Goal: Information Seeking & Learning: Understand process/instructions

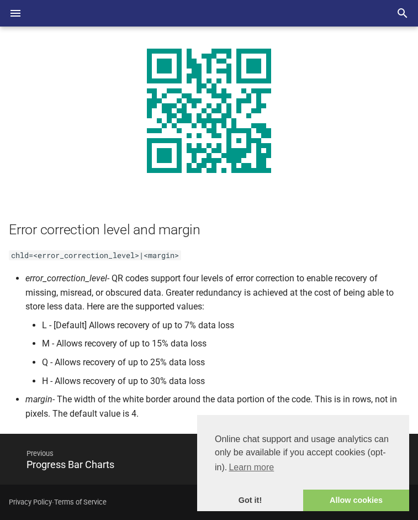
scroll to position [1047, 0]
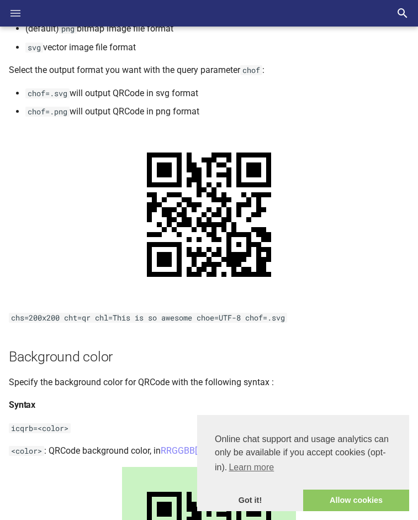
click at [9, 13] on icon "Header" at bounding box center [15, 13] width 13 height 13
click at [0, 0] on input "checkbox" at bounding box center [0, 0] width 0 height 0
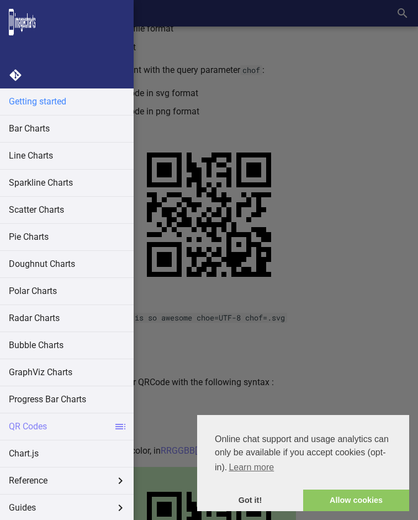
click at [37, 103] on link "Getting started" at bounding box center [67, 101] width 134 height 27
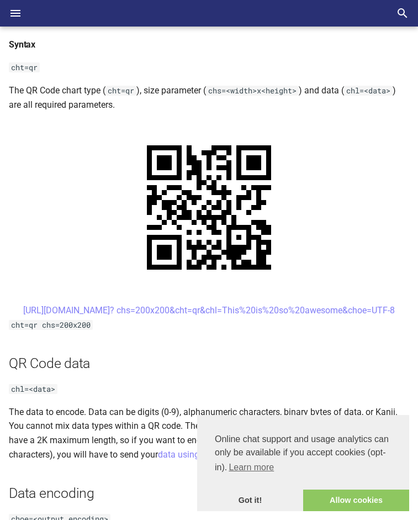
scroll to position [439, 0]
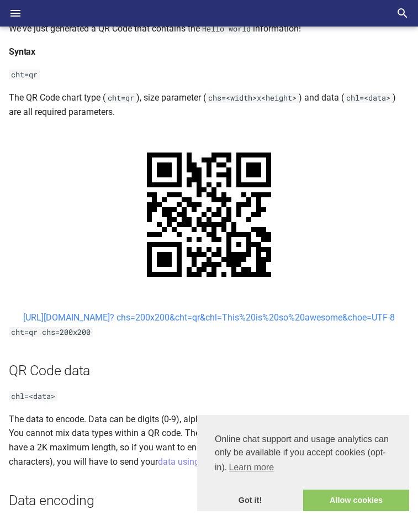
drag, startPoint x: 145, startPoint y: 313, endPoint x: 350, endPoint y: 328, distance: 206.2
copy link "https://image-charts.com/chart? chs=200x200&cht=qr&chl=This%20is%20so%20awesome…"
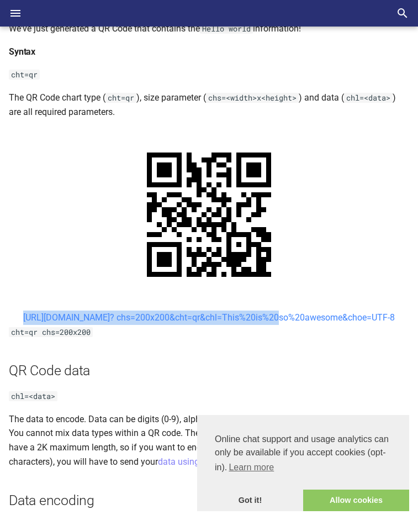
drag, startPoint x: 145, startPoint y: 313, endPoint x: 174, endPoint y: 338, distance: 38.0
copy link "https://image-charts.com/chart? chs=200x200&cht=qr&chl="
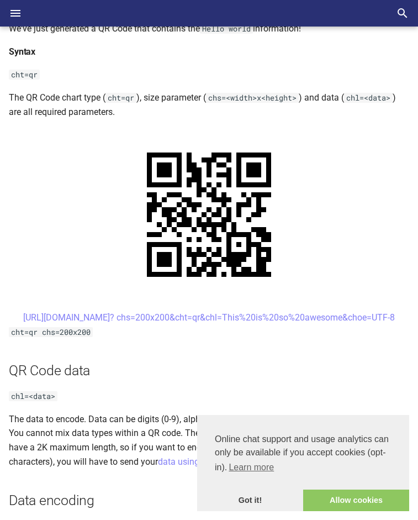
click at [40, 337] on code "cht=qr chs=200x200" at bounding box center [51, 332] width 84 height 10
click at [23, 337] on code "cht=qr chs=200x200" at bounding box center [51, 332] width 84 height 10
click at [40, 337] on code "cht=qr chs=200x200" at bounding box center [51, 332] width 84 height 10
click at [55, 337] on code "cht=qr chs=200x200" at bounding box center [51, 332] width 84 height 10
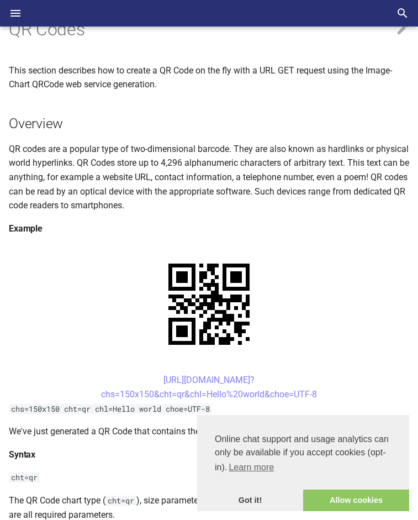
scroll to position [55, 0]
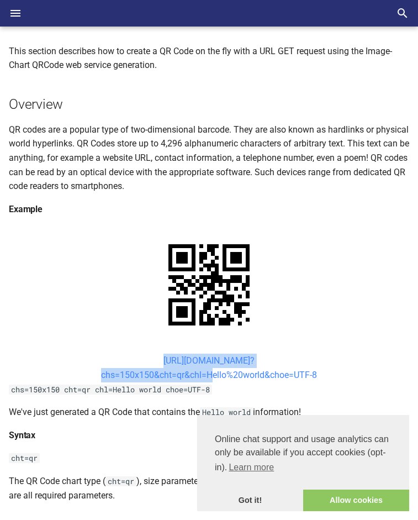
drag, startPoint x: 145, startPoint y: 362, endPoint x: 207, endPoint y: 380, distance: 64.5
click at [207, 380] on center "https://image-charts.com/chart? chs=150x150&cht=qr&chl=Hello%20world&choe=UTF-8" at bounding box center [209, 368] width 401 height 28
copy link "https://image-charts.com/chart? chs=150x150&cht=qr&chl="
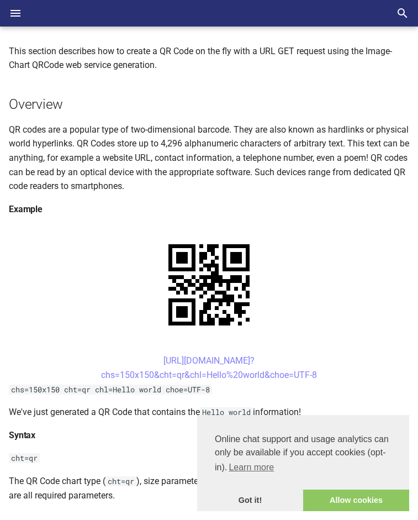
click at [187, 210] on h4 "Example" at bounding box center [209, 209] width 401 height 14
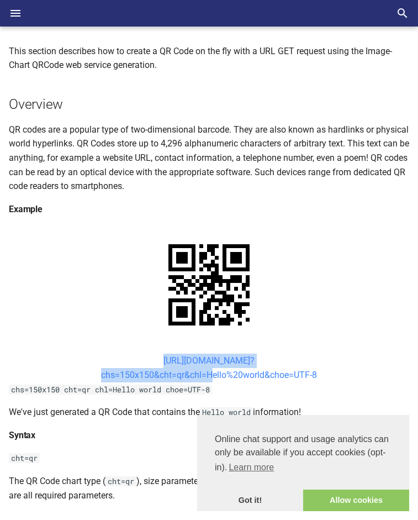
drag, startPoint x: 146, startPoint y: 362, endPoint x: 208, endPoint y: 378, distance: 64.0
copy link "https://image-charts.com/chart? chs=150x150&cht=qr&chl="
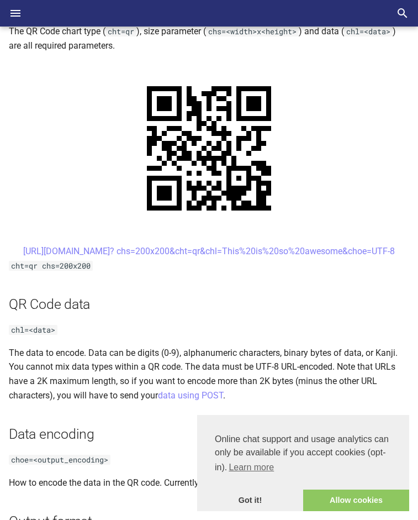
scroll to position [0, 0]
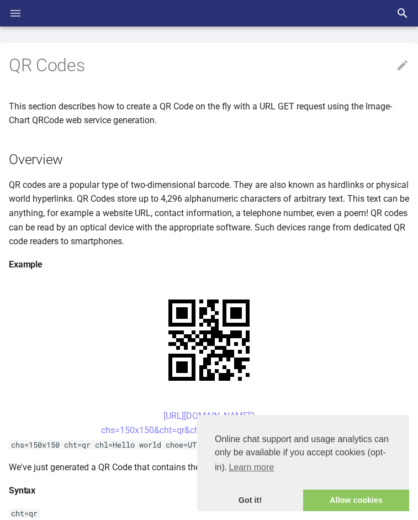
click at [14, 8] on icon "Header" at bounding box center [15, 13] width 13 height 13
click at [0, 0] on input "checkbox" at bounding box center [0, 0] width 0 height 0
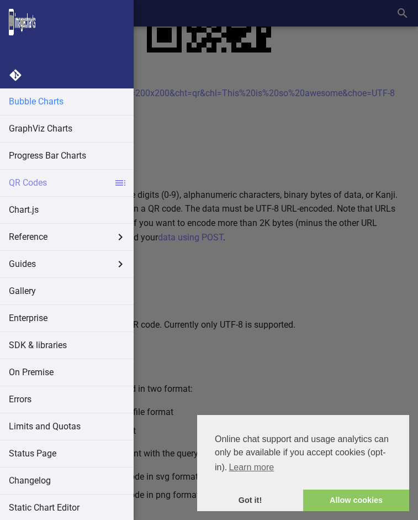
scroll to position [245, 0]
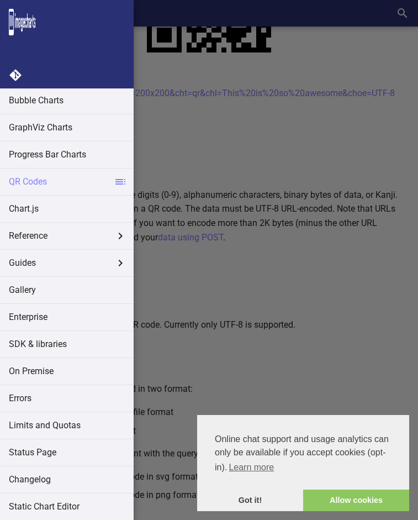
click at [32, 25] on img at bounding box center [22, 22] width 27 height 27
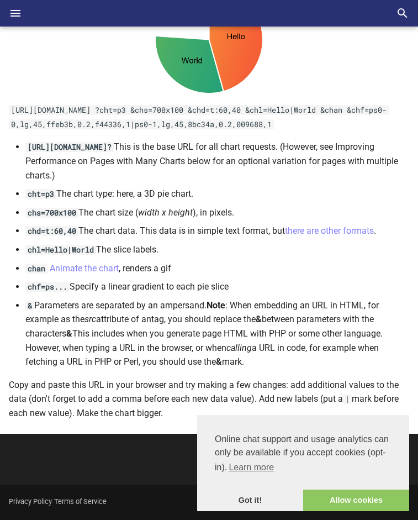
scroll to position [166, 0]
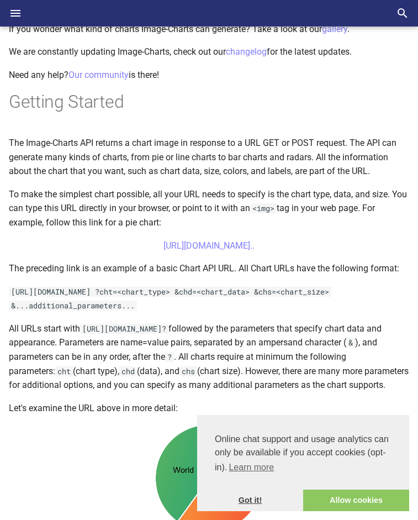
click at [244, 500] on link "Got it!" at bounding box center [250, 501] width 106 height 22
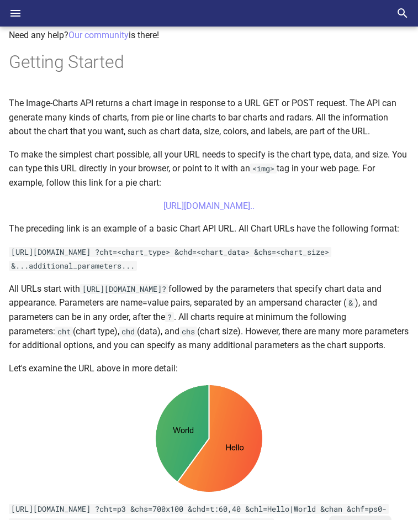
scroll to position [0, 0]
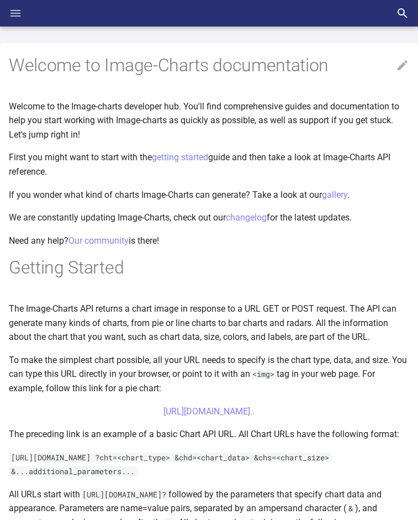
click at [15, 17] on icon "Header" at bounding box center [16, 13] width 10 height 7
click at [0, 0] on input "checkbox" at bounding box center [0, 0] width 0 height 0
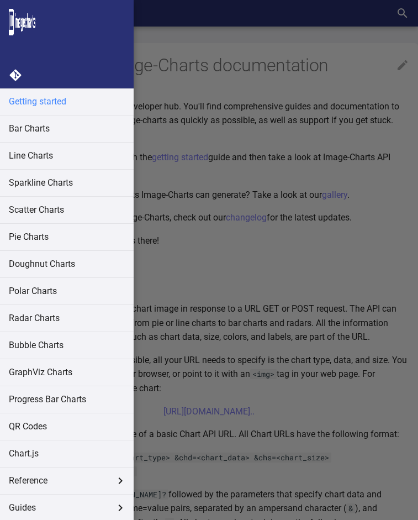
click at [32, 103] on link "Getting started" at bounding box center [67, 101] width 134 height 27
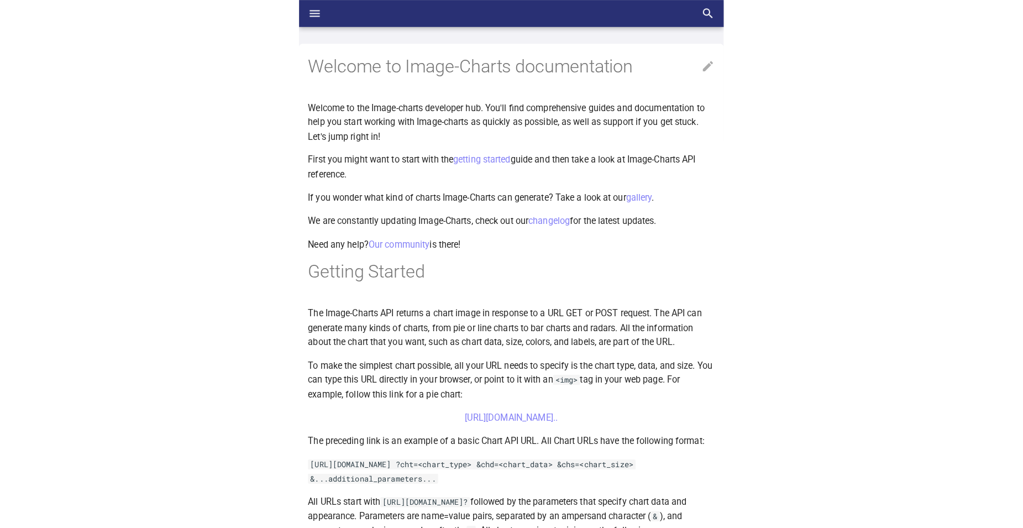
scroll to position [578, 0]
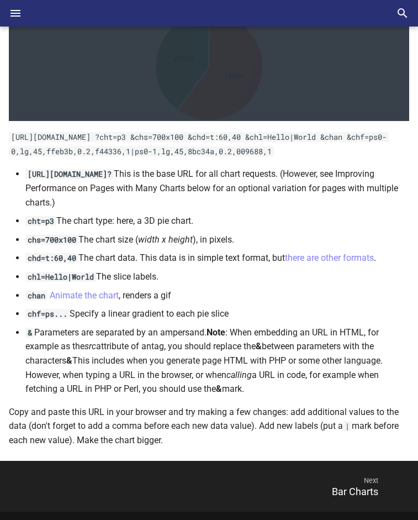
drag, startPoint x: 185, startPoint y: 21, endPoint x: 169, endPoint y: 83, distance: 64.0
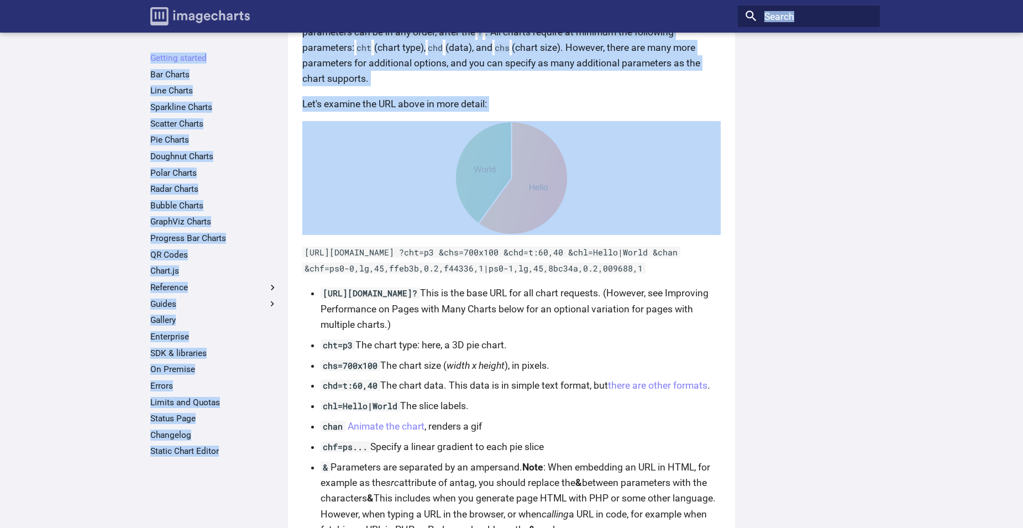
click at [231, 16] on img "Image-Charts documentation" at bounding box center [200, 16] width 100 height 18
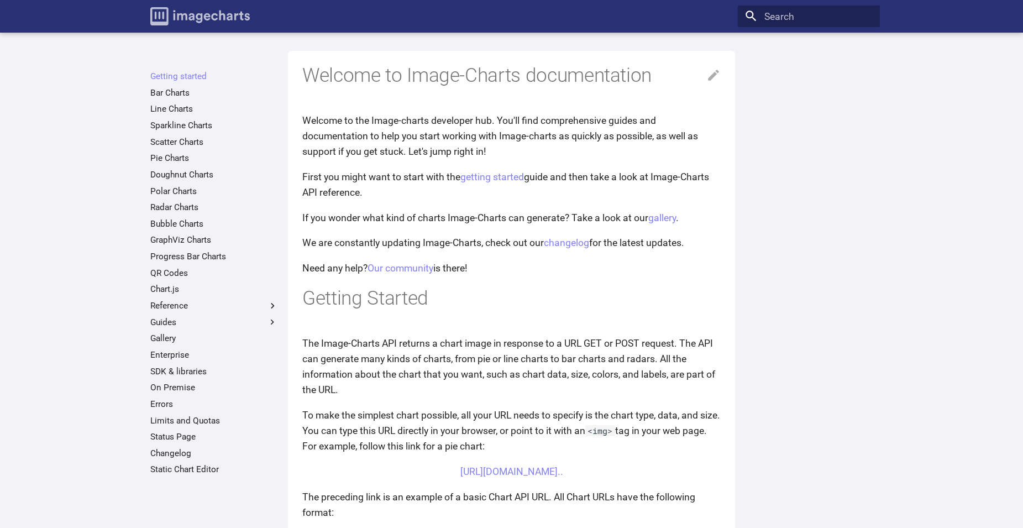
click at [231, 16] on img "Image-Charts documentation" at bounding box center [200, 16] width 100 height 18
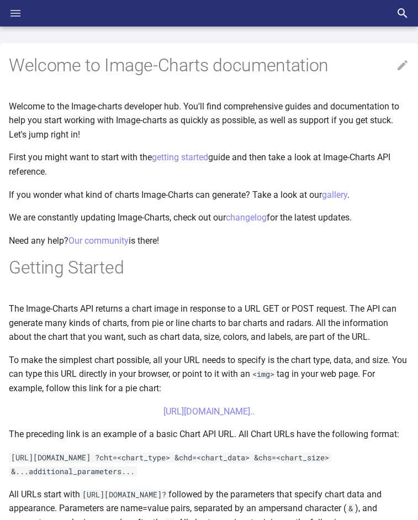
click at [14, 13] on icon "Header" at bounding box center [16, 13] width 10 height 7
click at [0, 0] on input "checkbox" at bounding box center [0, 0] width 0 height 0
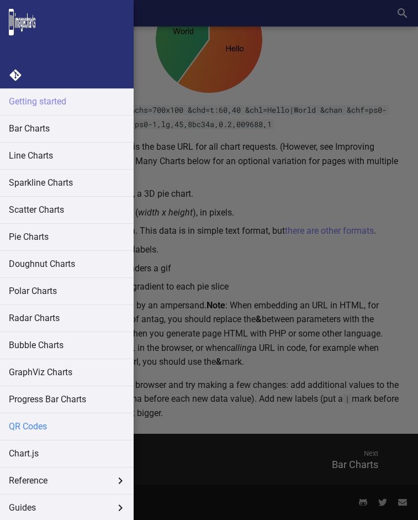
click at [30, 423] on link "QR Codes" at bounding box center [67, 427] width 134 height 27
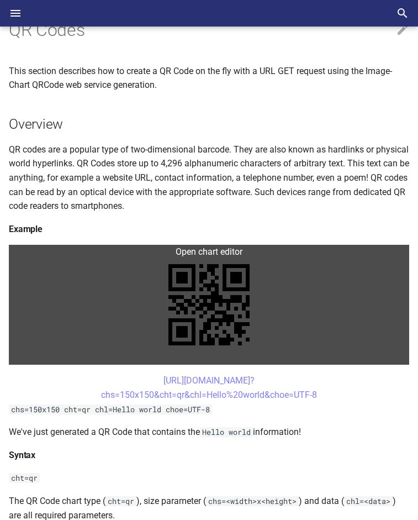
scroll to position [55, 0]
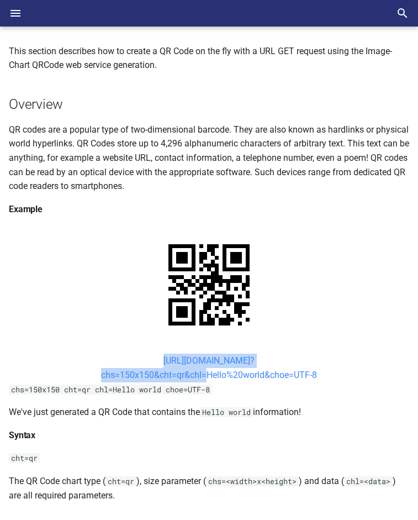
drag, startPoint x: 145, startPoint y: 359, endPoint x: 202, endPoint y: 381, distance: 61.1
copy link "[URL][DOMAIN_NAME]? chs=150x150&cht=qr&chl"
drag, startPoint x: 139, startPoint y: 358, endPoint x: 209, endPoint y: 379, distance: 73.1
click at [209, 379] on center "[URL][DOMAIN_NAME]? chs=150x150&cht=qr&chl=Hello%20world&choe=UTF-8" at bounding box center [209, 368] width 401 height 28
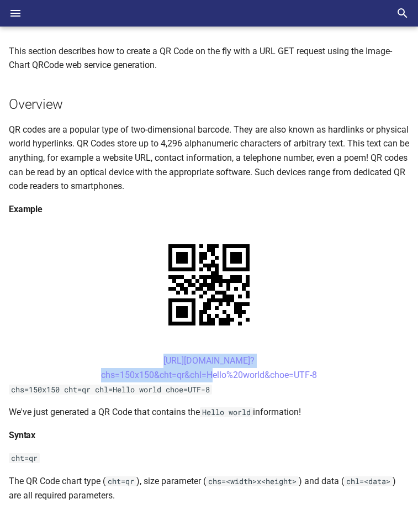
copy link "[URL][DOMAIN_NAME]? chs=150x150&cht=qr&chl="
